Goal: Task Accomplishment & Management: Manage account settings

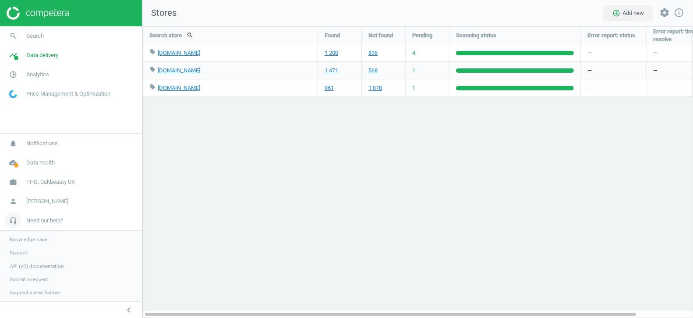
scroll to position [292, 551]
click at [45, 183] on span "THG. Cultbeauty UK" at bounding box center [50, 182] width 49 height 8
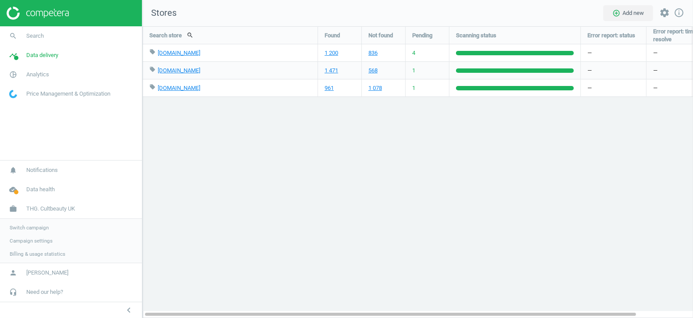
click at [32, 227] on span "Switch campaign" at bounding box center [29, 227] width 39 height 7
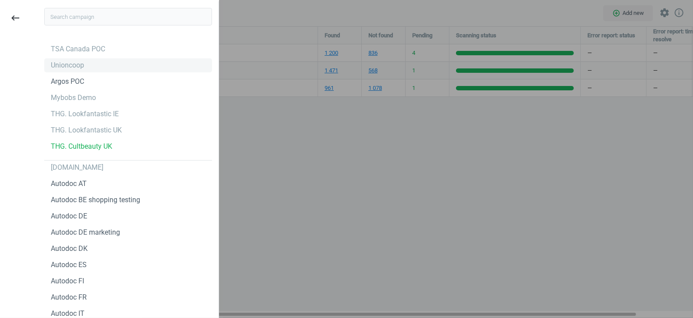
click at [70, 67] on div "Unioncoop" at bounding box center [67, 65] width 33 height 10
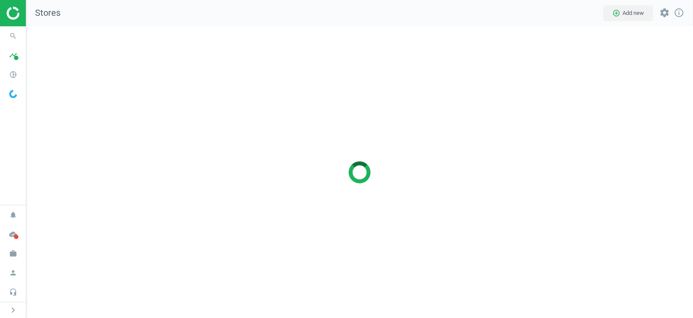
scroll to position [292, 668]
click at [5, 64] on span "timeline" at bounding box center [13, 55] width 26 height 19
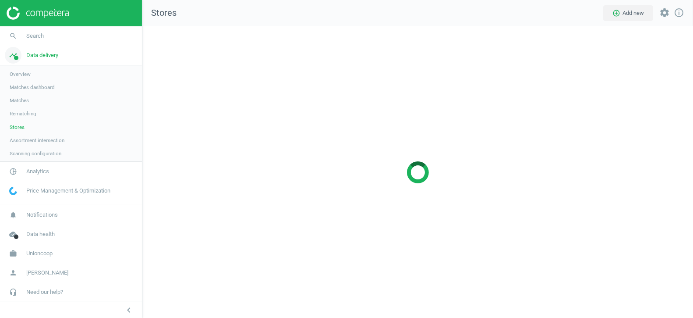
scroll to position [4, 4]
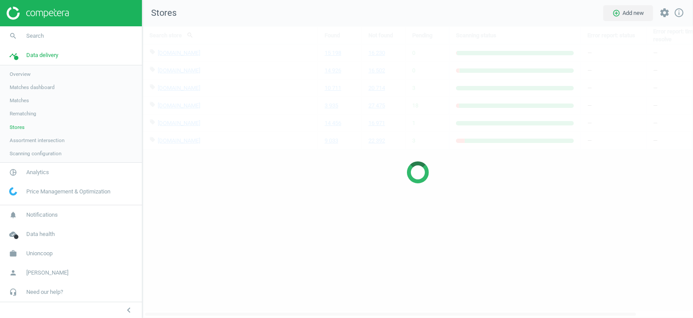
click at [231, 258] on div at bounding box center [417, 171] width 551 height 291
click at [42, 174] on span "Analytics" at bounding box center [37, 172] width 23 height 8
click at [22, 106] on span "Products" at bounding box center [20, 106] width 21 height 7
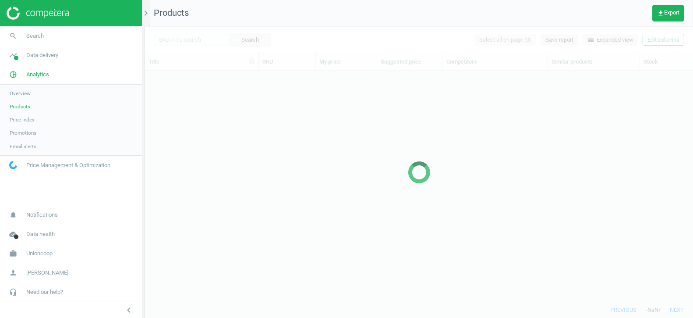
scroll to position [231, 548]
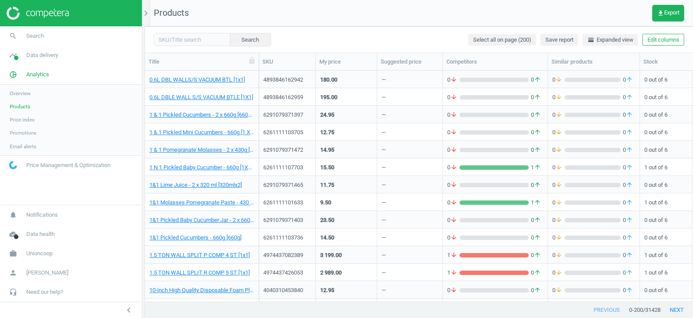
click at [39, 95] on link "Overview" at bounding box center [71, 93] width 142 height 13
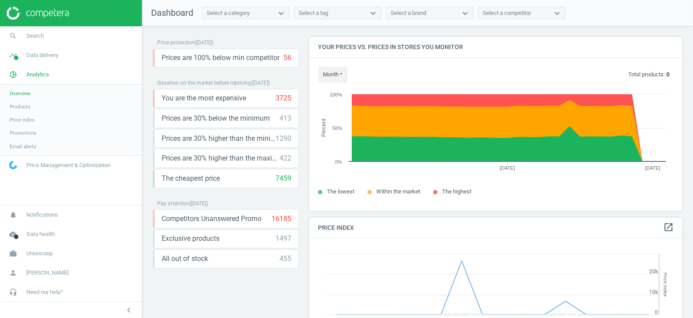
click at [21, 105] on span "Products" at bounding box center [20, 106] width 21 height 7
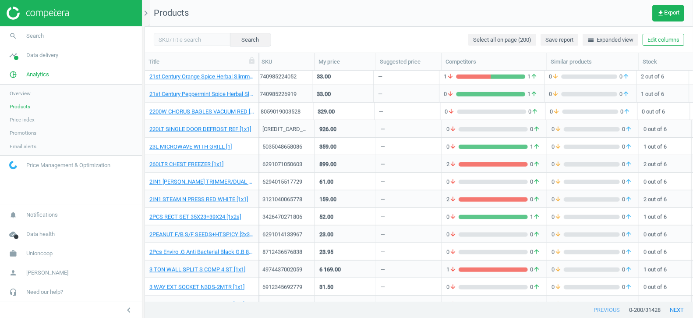
scroll to position [980, 0]
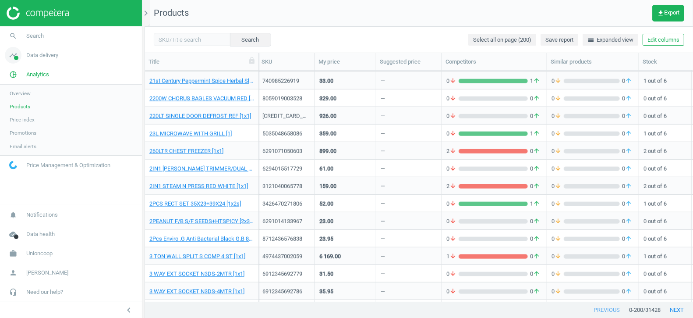
click at [33, 55] on span "Data delivery" at bounding box center [42, 55] width 32 height 8
click at [21, 128] on span "Stores" at bounding box center [17, 127] width 15 height 7
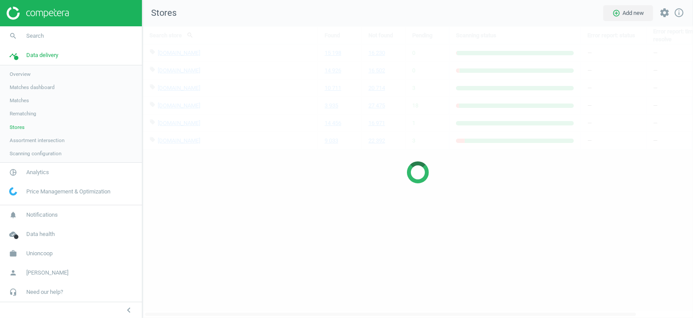
scroll to position [292, 551]
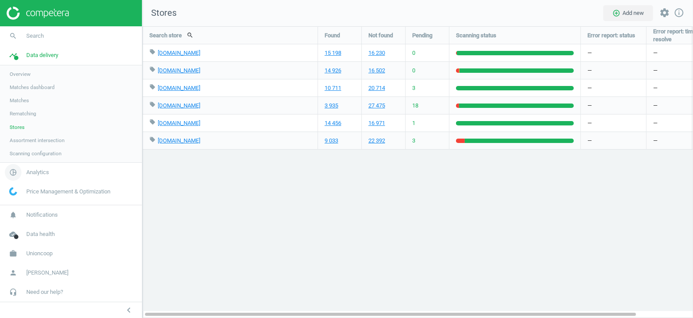
click at [41, 176] on link "pie_chart_outlined Analytics" at bounding box center [71, 172] width 142 height 19
click at [18, 105] on span "Products" at bounding box center [20, 106] width 21 height 7
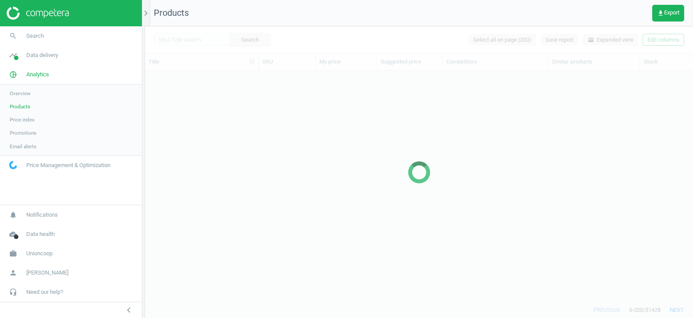
scroll to position [231, 548]
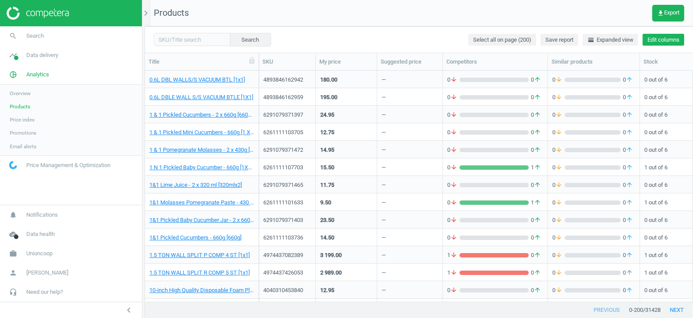
click at [663, 39] on button "Edit columns" at bounding box center [664, 40] width 42 height 12
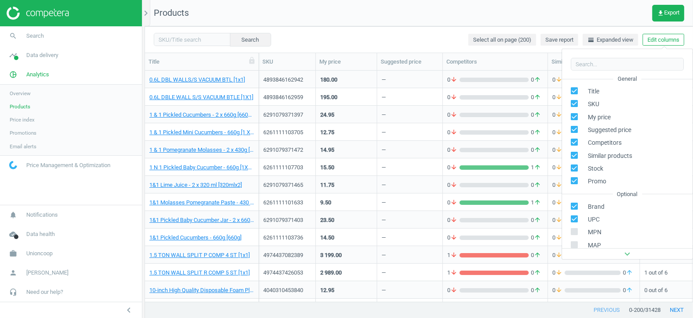
scroll to position [119, 0]
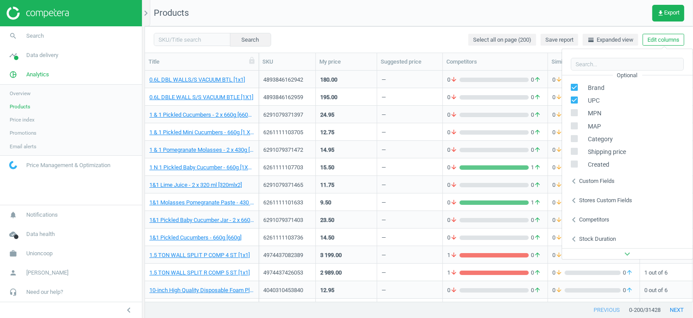
click at [595, 180] on div "Custom fields" at bounding box center [597, 181] width 36 height 8
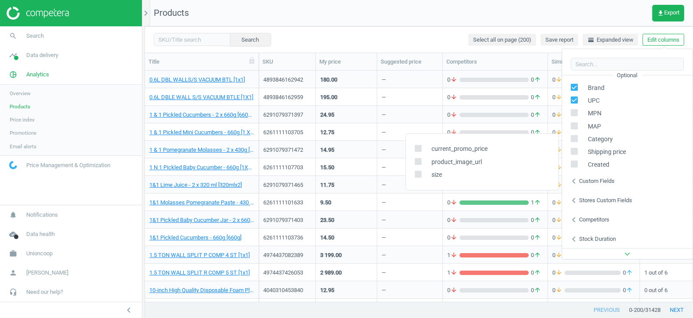
click at [596, 200] on div "Stores custom fields" at bounding box center [605, 200] width 53 height 8
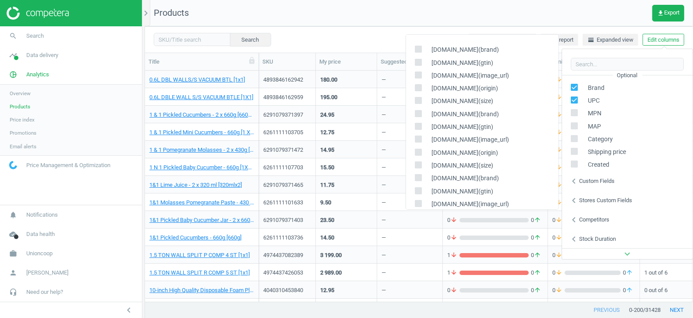
click at [593, 173] on div "chevron_left Custom fields" at bounding box center [627, 180] width 131 height 19
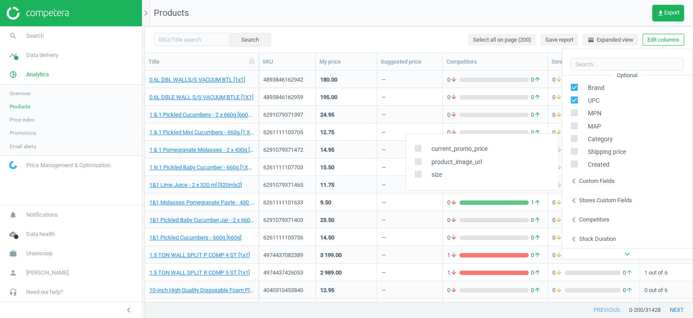
click at [508, 27] on div "Search Select all on page (200) Save report horizontal_split Expanded view Edit…" at bounding box center [419, 39] width 548 height 26
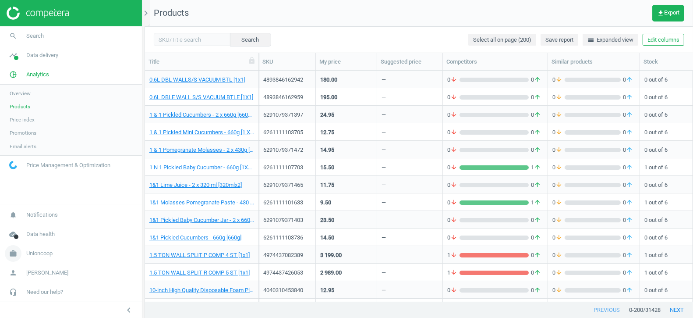
click at [46, 255] on span "Unioncoop" at bounding box center [39, 253] width 26 height 8
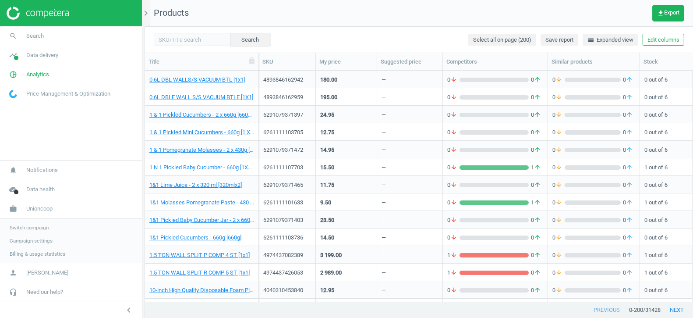
click at [29, 223] on link "Switch campaign" at bounding box center [71, 227] width 142 height 13
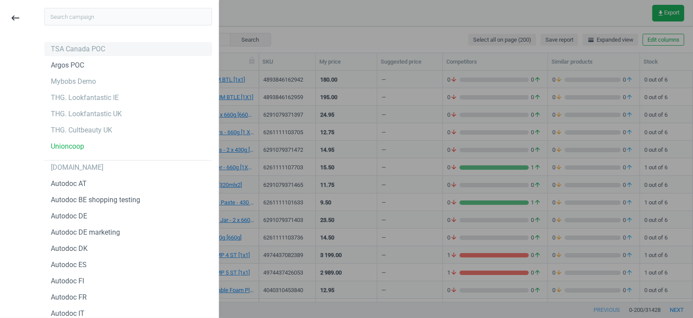
click at [66, 49] on div "TSA Canada POC" at bounding box center [78, 49] width 54 height 10
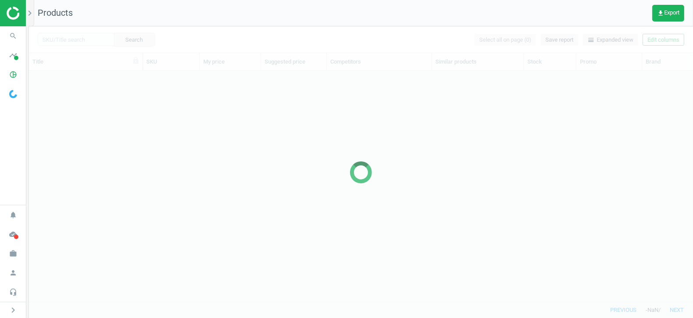
scroll to position [231, 664]
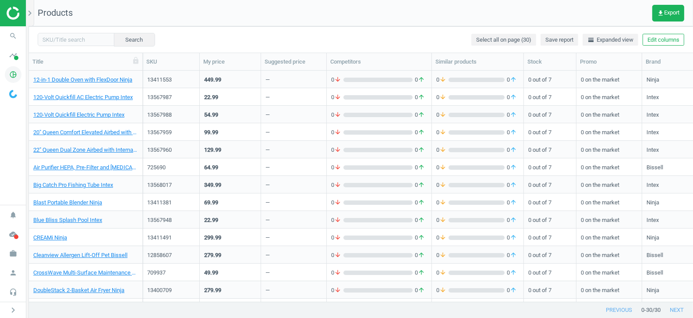
click at [15, 76] on icon "pie_chart_outlined" at bounding box center [13, 74] width 17 height 17
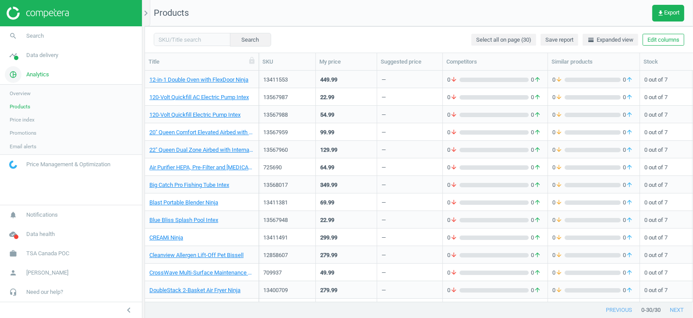
scroll to position [231, 548]
click at [668, 12] on span "get_app Export" at bounding box center [668, 13] width 22 height 7
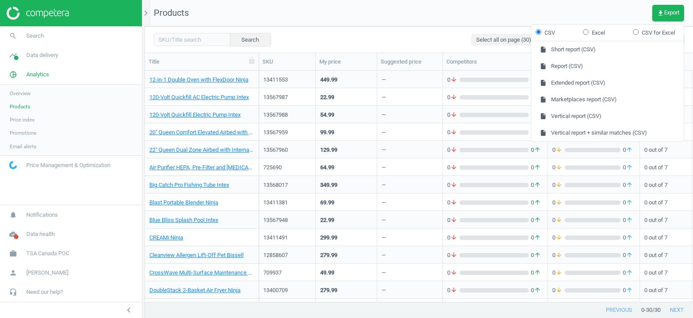
click at [493, 10] on nav "Products get_app Export" at bounding box center [419, 13] width 548 height 26
